Goal: Task Accomplishment & Management: Use online tool/utility

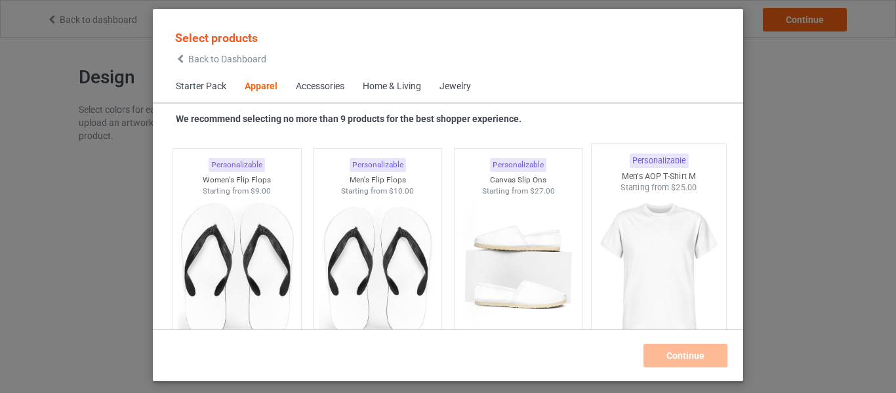
scroll to position [2019, 0]
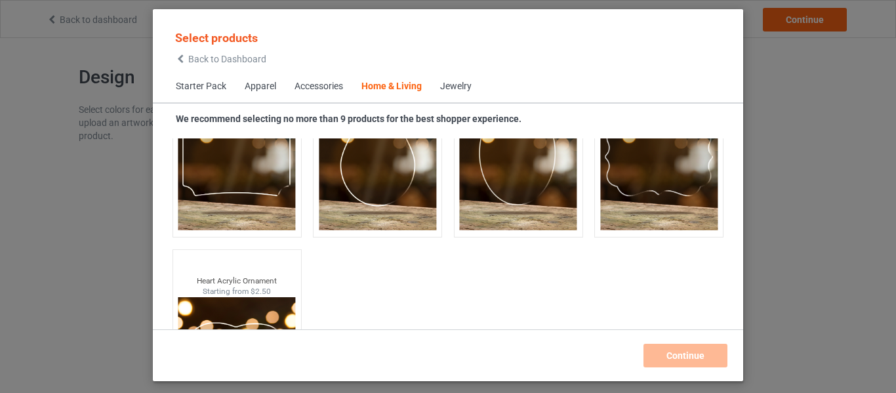
scroll to position [14150, 0]
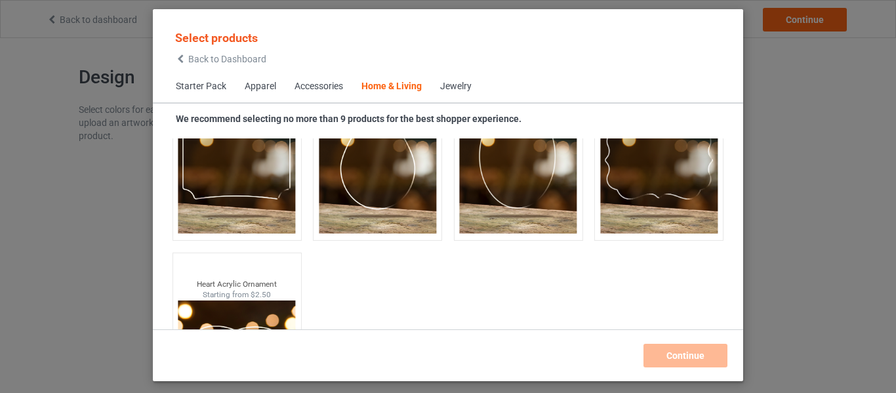
click at [462, 77] on span "Jewelry" at bounding box center [456, 86] width 50 height 31
click at [462, 88] on div "Jewelry" at bounding box center [455, 86] width 31 height 13
click at [404, 83] on div "Home & Living" at bounding box center [391, 86] width 60 height 13
click at [454, 83] on div "Jewelry" at bounding box center [455, 86] width 31 height 13
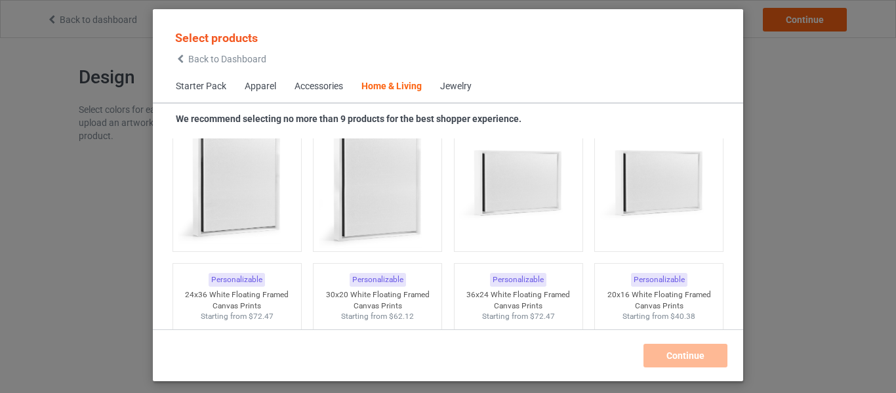
scroll to position [13429, 0]
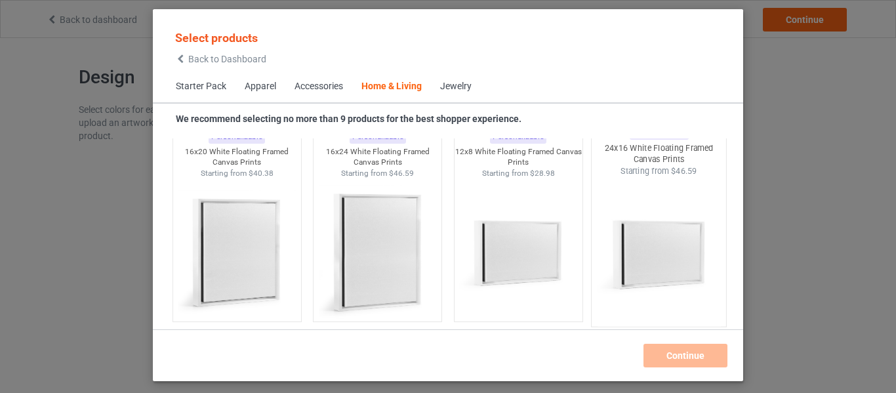
click at [615, 262] on div at bounding box center [658, 253] width 134 height 154
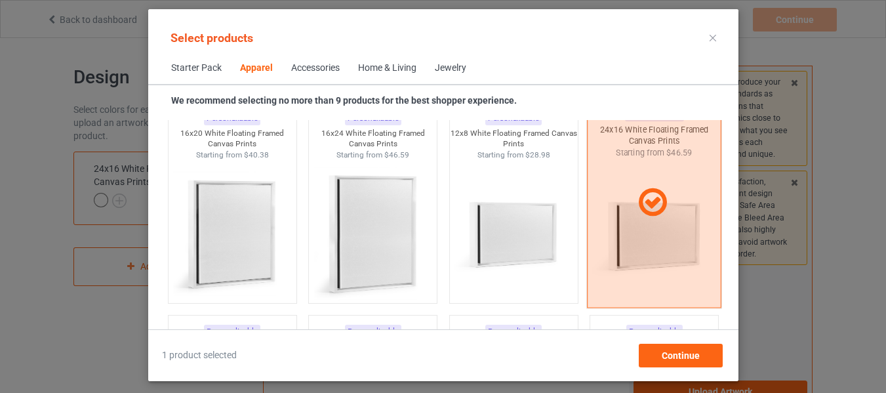
click at [668, 153] on div at bounding box center [654, 202] width 134 height 210
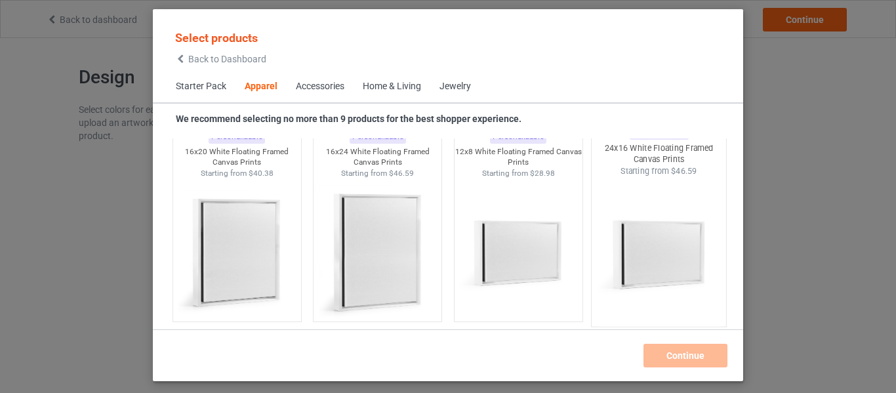
click at [227, 61] on span "Back to Dashboard" at bounding box center [227, 59] width 78 height 10
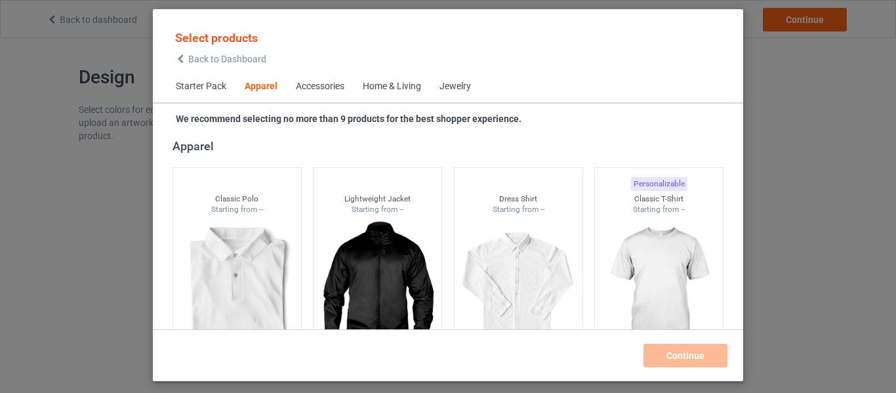
click at [201, 85] on span "Starter Pack" at bounding box center [201, 86] width 69 height 31
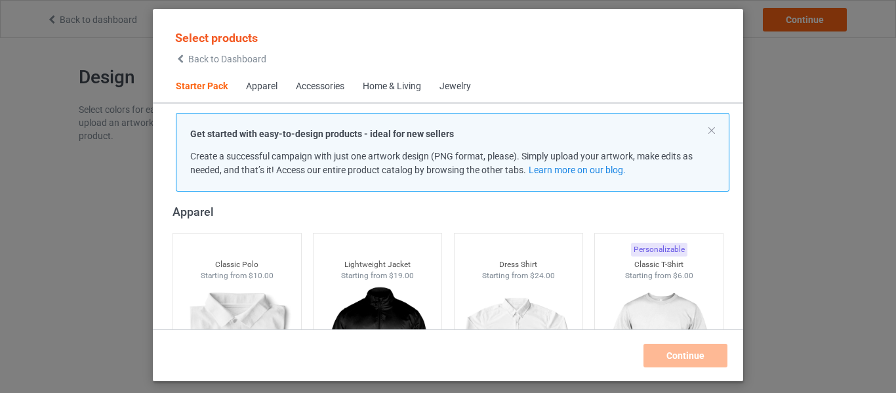
scroll to position [16, 0]
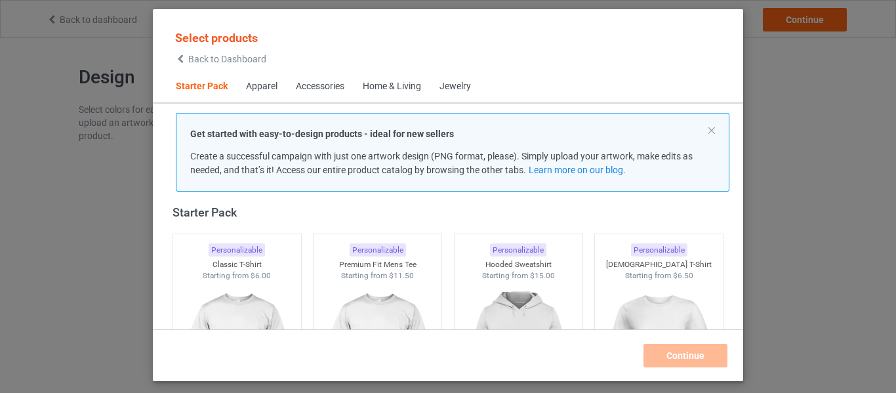
click at [205, 86] on span "Starter Pack" at bounding box center [202, 86] width 70 height 31
click at [276, 89] on div "Apparel" at bounding box center [261, 86] width 31 height 13
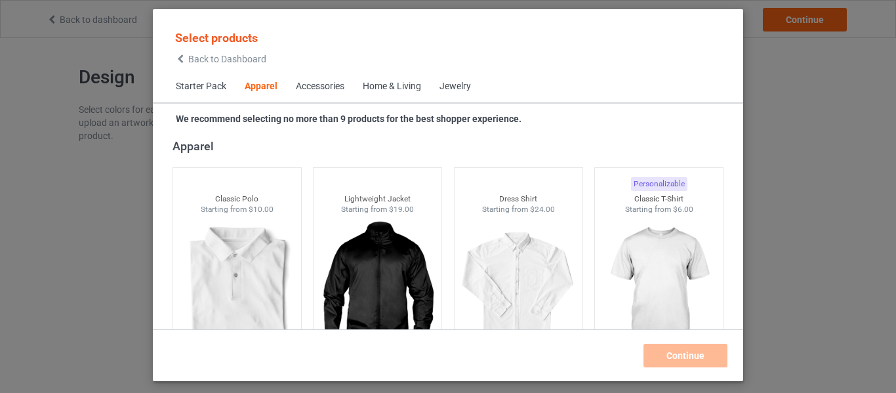
click at [208, 87] on span "Starter Pack" at bounding box center [201, 86] width 69 height 31
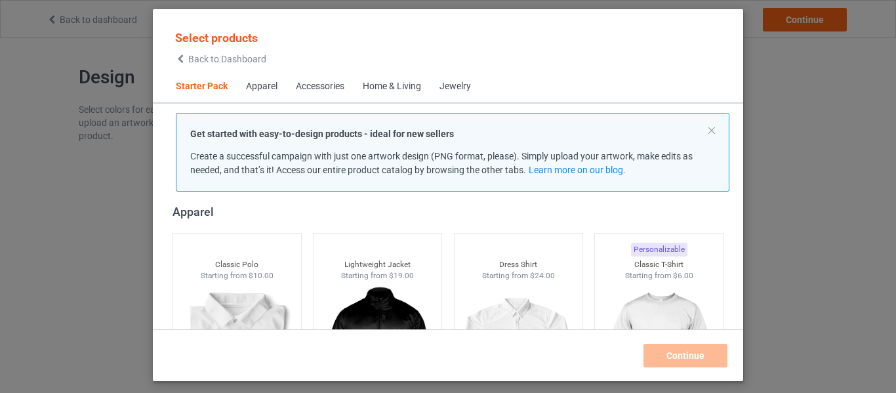
scroll to position [16, 0]
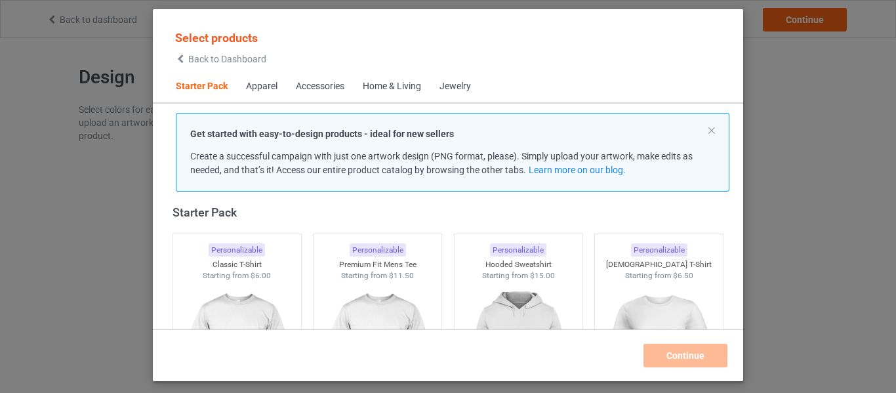
click at [264, 90] on div "Apparel" at bounding box center [261, 86] width 31 height 13
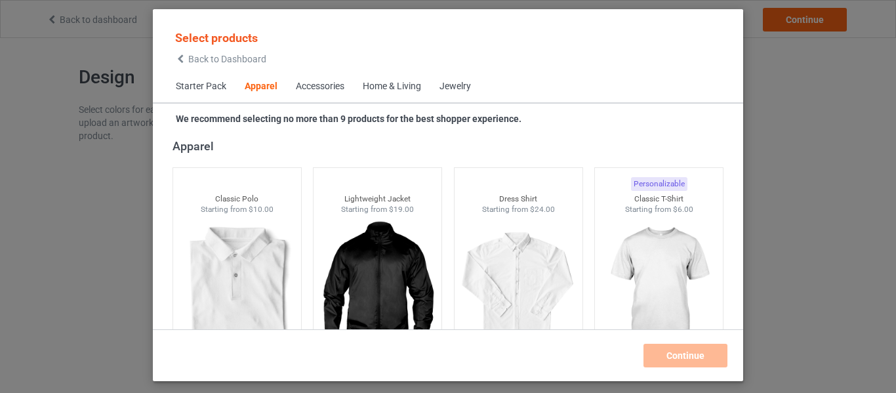
click at [203, 87] on span "Starter Pack" at bounding box center [201, 86] width 69 height 31
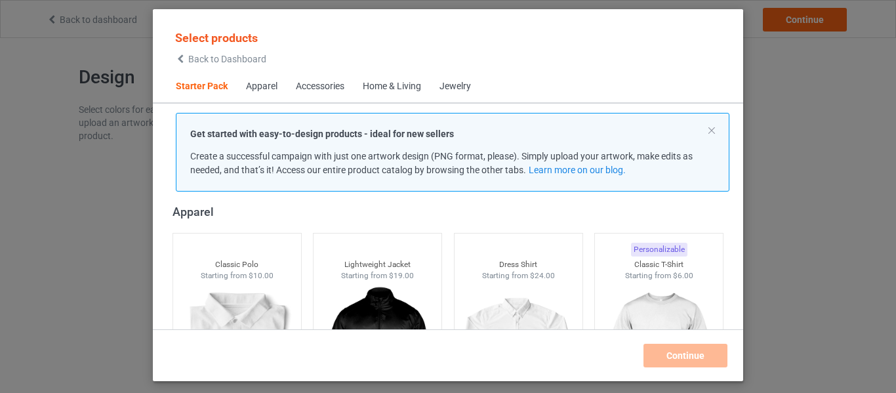
scroll to position [16, 0]
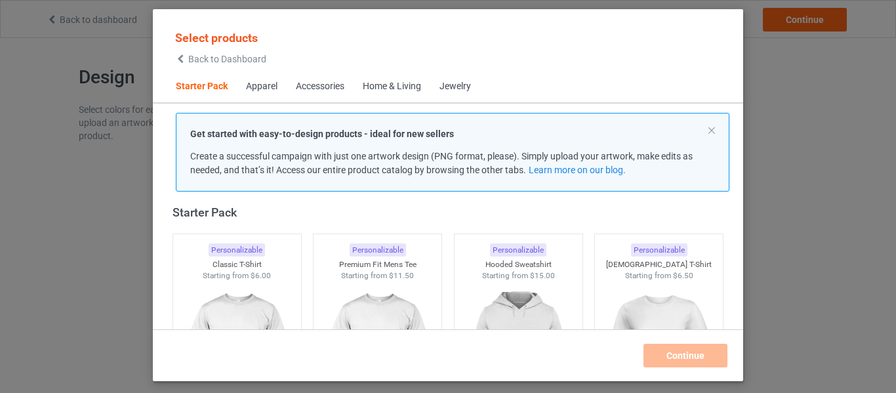
click at [450, 82] on div "Jewelry" at bounding box center [454, 86] width 31 height 13
click at [462, 89] on div "Jewelry" at bounding box center [454, 86] width 31 height 13
click at [384, 89] on div "Home & Living" at bounding box center [392, 86] width 58 height 13
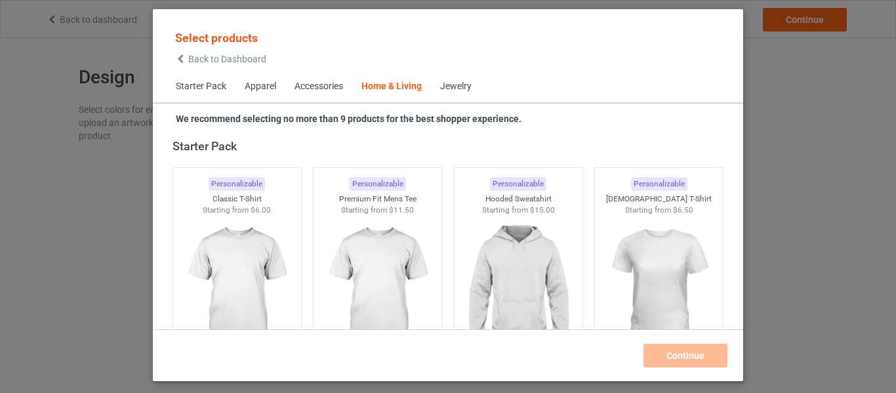
scroll to position [5913, 0]
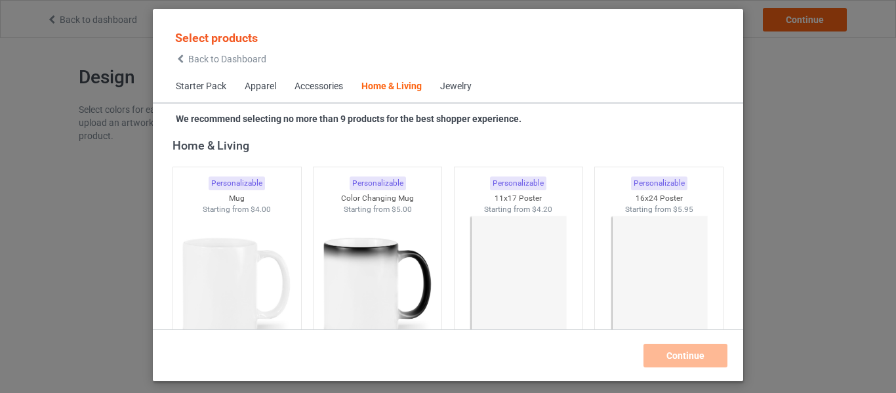
click at [465, 85] on div "Jewelry" at bounding box center [455, 86] width 31 height 13
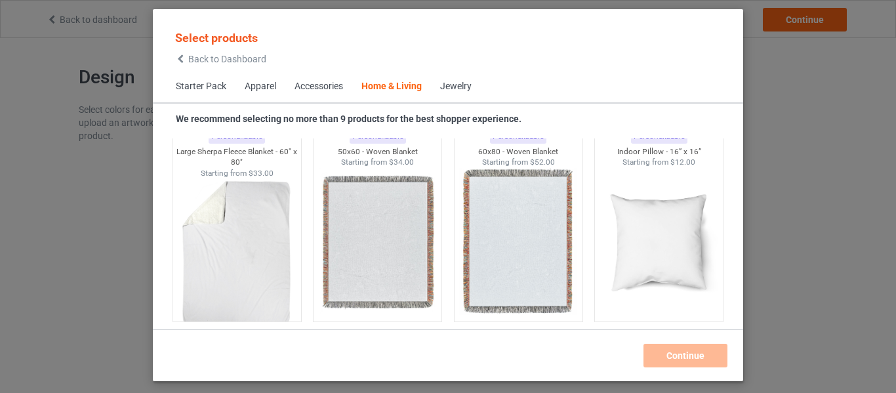
scroll to position [7861, 0]
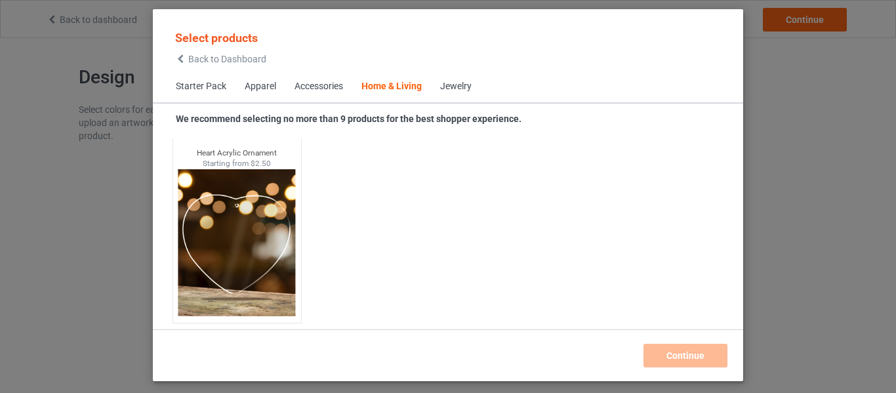
scroll to position [5820, 0]
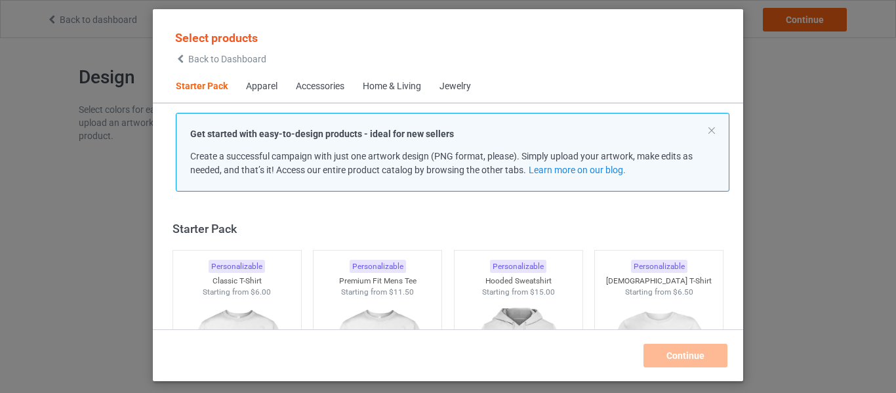
drag, startPoint x: 321, startPoint y: 92, endPoint x: 287, endPoint y: 89, distance: 33.7
click at [319, 92] on div "Accessories" at bounding box center [320, 86] width 49 height 13
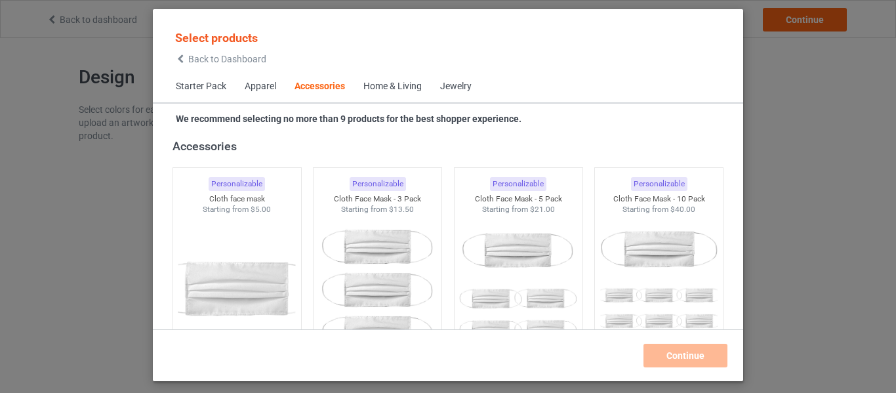
click at [264, 87] on div "Apparel" at bounding box center [260, 86] width 31 height 13
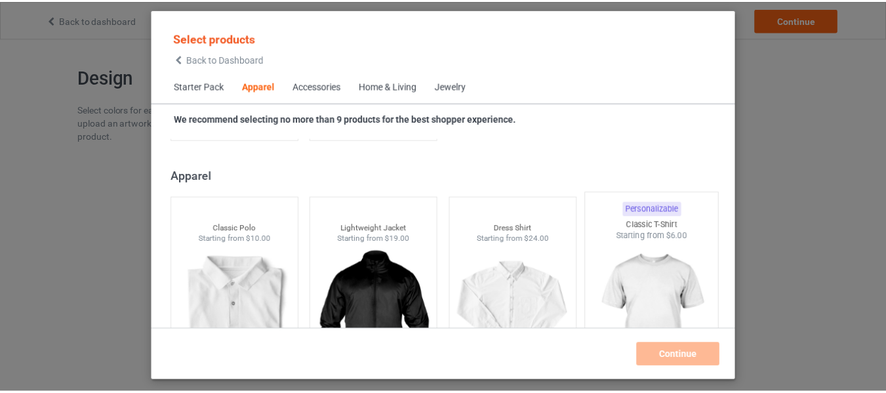
scroll to position [488, 0]
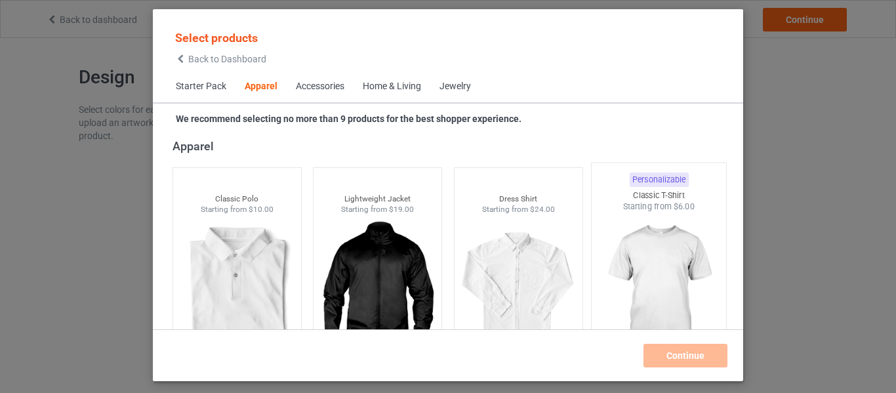
click at [665, 248] on img at bounding box center [658, 289] width 123 height 154
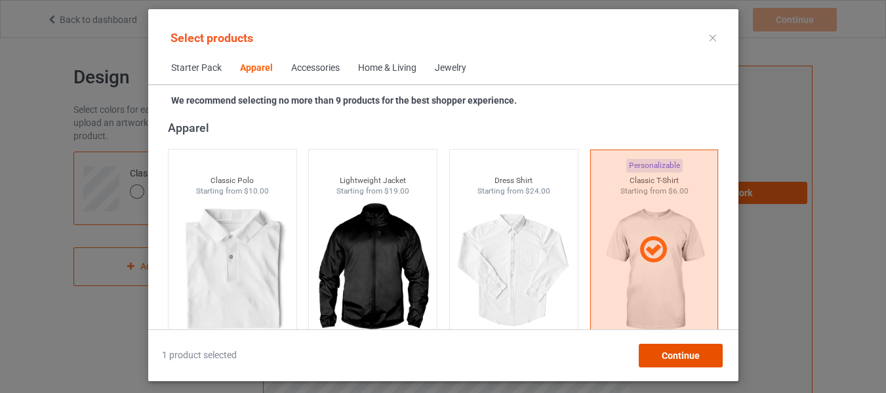
click at [673, 362] on div "Continue" at bounding box center [680, 356] width 84 height 24
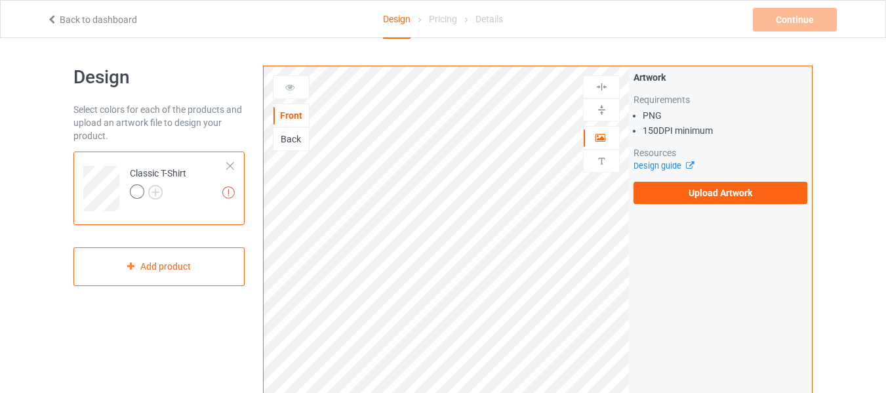
click at [164, 195] on div at bounding box center [158, 193] width 56 height 18
click at [158, 190] on img at bounding box center [155, 192] width 14 height 14
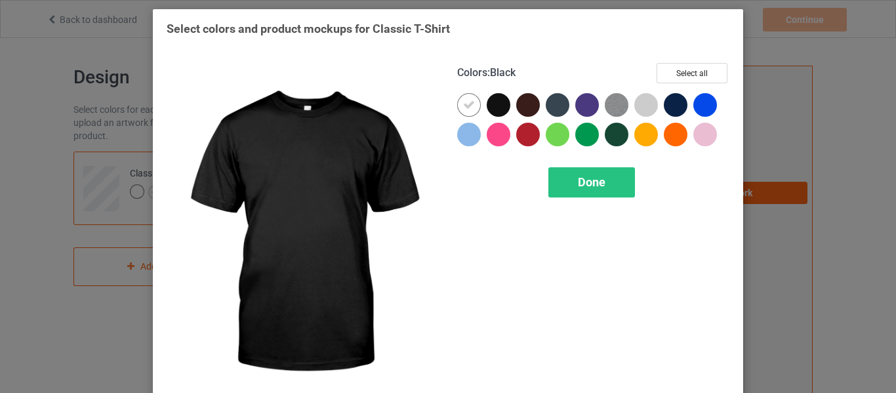
drag, startPoint x: 496, startPoint y: 104, endPoint x: 484, endPoint y: 106, distance: 11.3
click at [495, 105] on div at bounding box center [498, 105] width 24 height 24
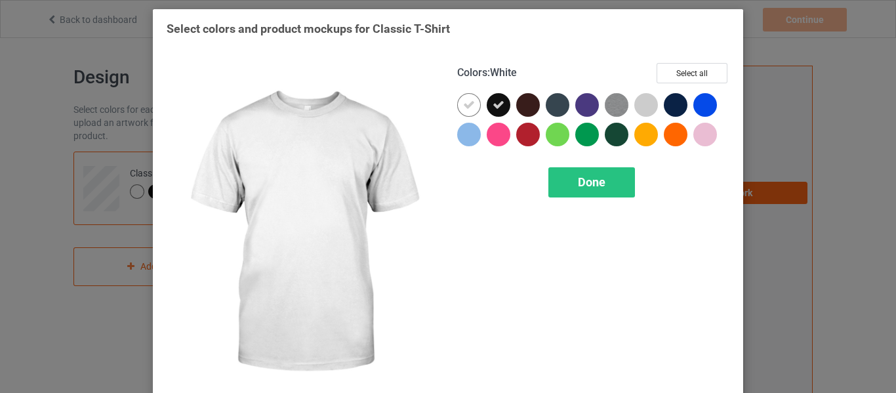
click at [466, 108] on icon at bounding box center [469, 105] width 12 height 12
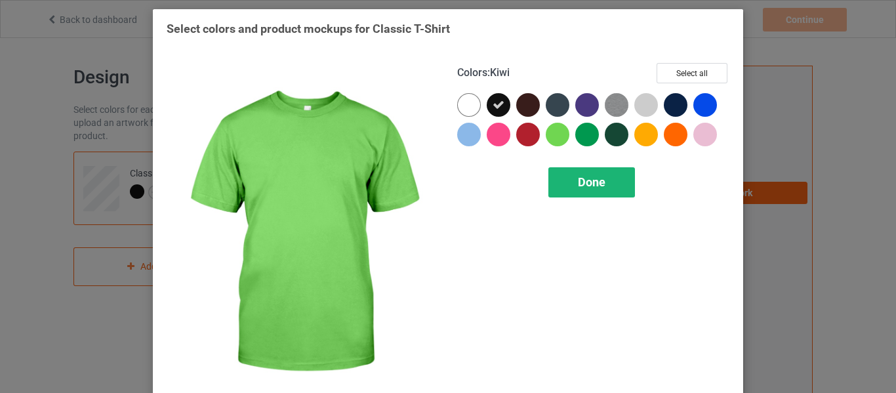
click at [618, 187] on div "Done" at bounding box center [591, 182] width 87 height 30
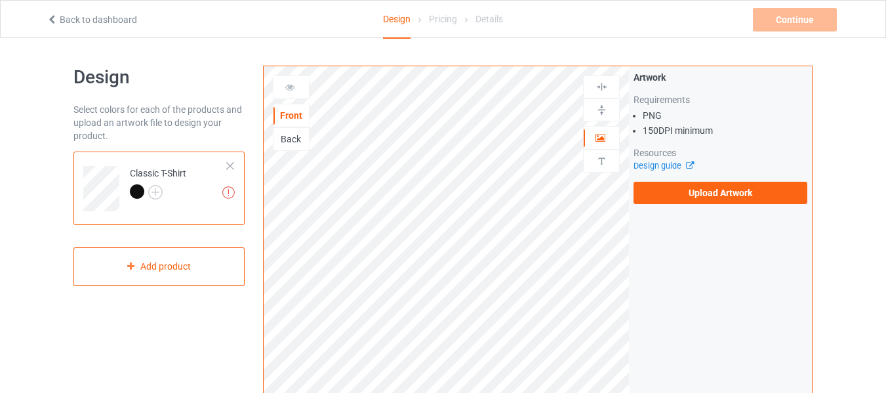
click at [675, 166] on link "Design guide" at bounding box center [663, 166] width 60 height 10
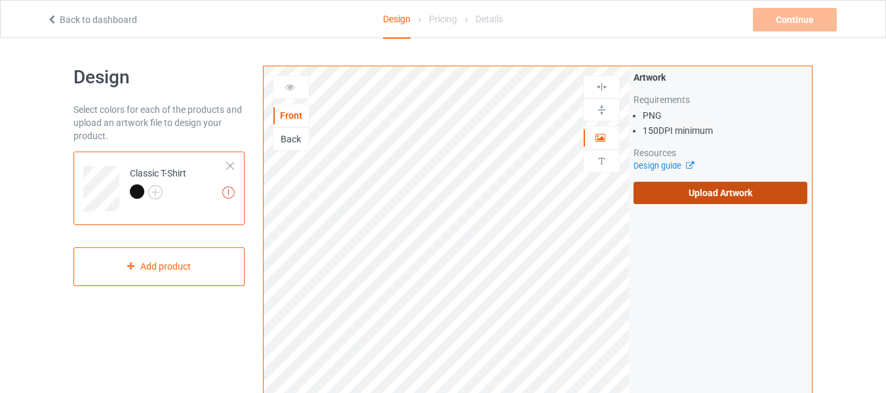
click at [724, 197] on label "Upload Artwork" at bounding box center [720, 193] width 174 height 22
click at [0, 0] on input "Upload Artwork" at bounding box center [0, 0] width 0 height 0
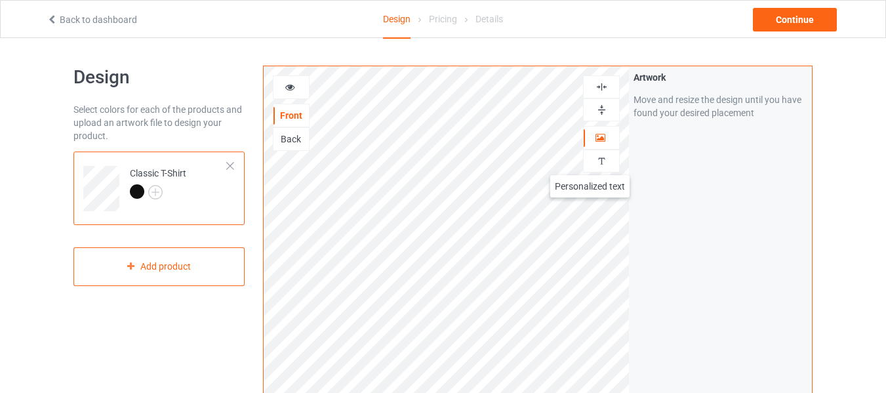
click at [590, 162] on div at bounding box center [600, 161] width 35 height 12
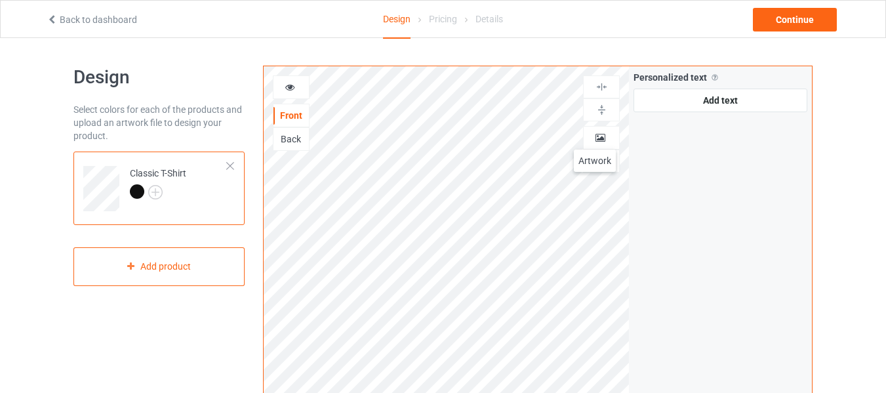
click at [595, 136] on icon at bounding box center [600, 135] width 11 height 9
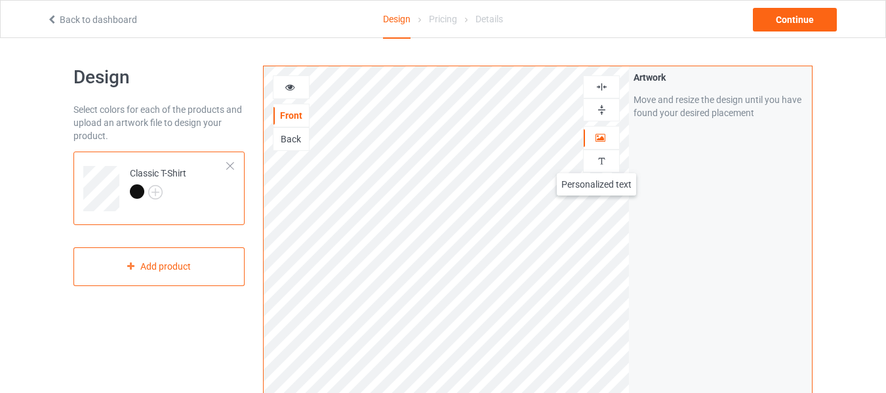
click at [599, 160] on img at bounding box center [601, 161] width 12 height 12
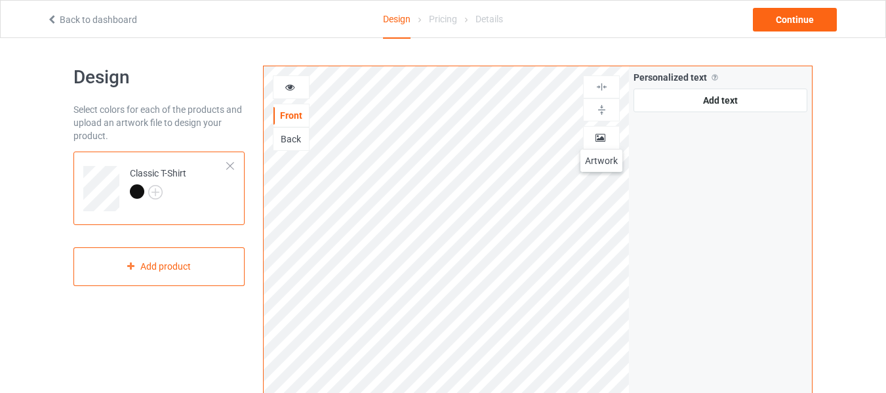
drag, startPoint x: 601, startPoint y: 136, endPoint x: 597, endPoint y: 143, distance: 8.0
click at [601, 136] on icon at bounding box center [600, 135] width 11 height 9
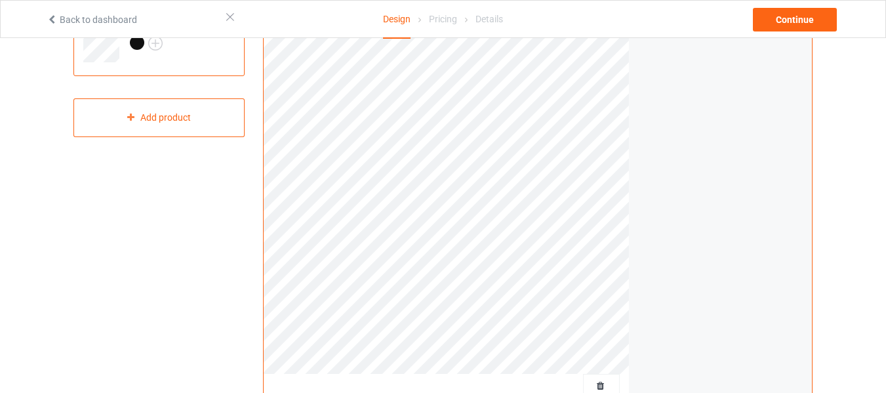
scroll to position [64, 0]
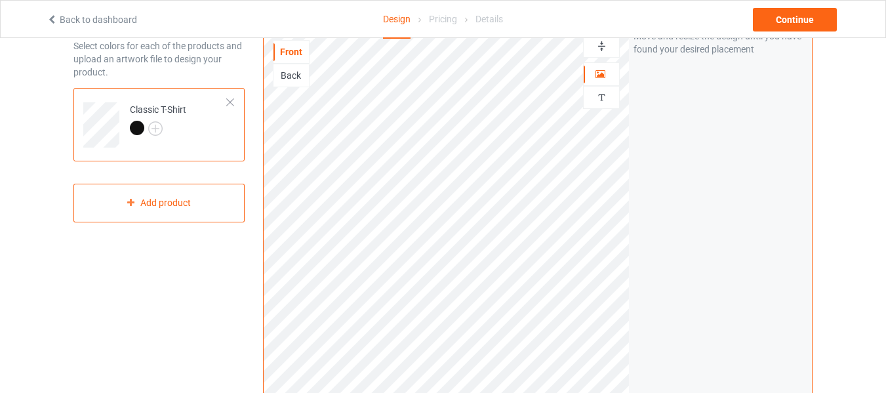
click at [294, 77] on div "Back" at bounding box center [290, 75] width 35 height 13
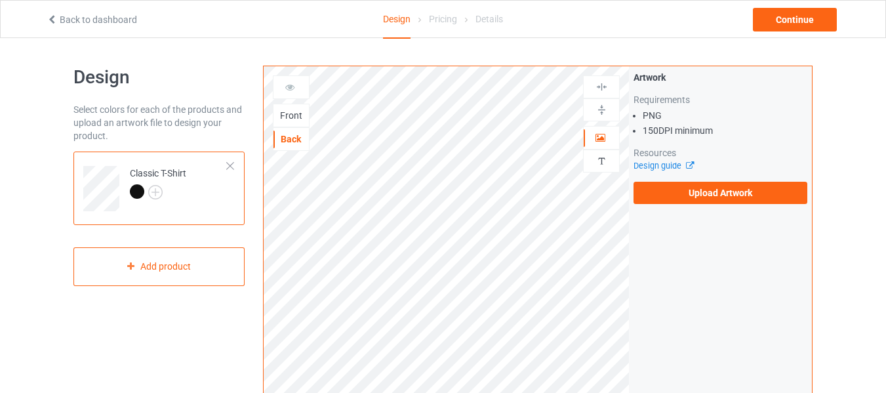
click at [300, 117] on div "Front" at bounding box center [290, 115] width 35 height 13
click at [71, 17] on link "Back to dashboard" at bounding box center [92, 19] width 90 height 10
